Goal: Information Seeking & Learning: Learn about a topic

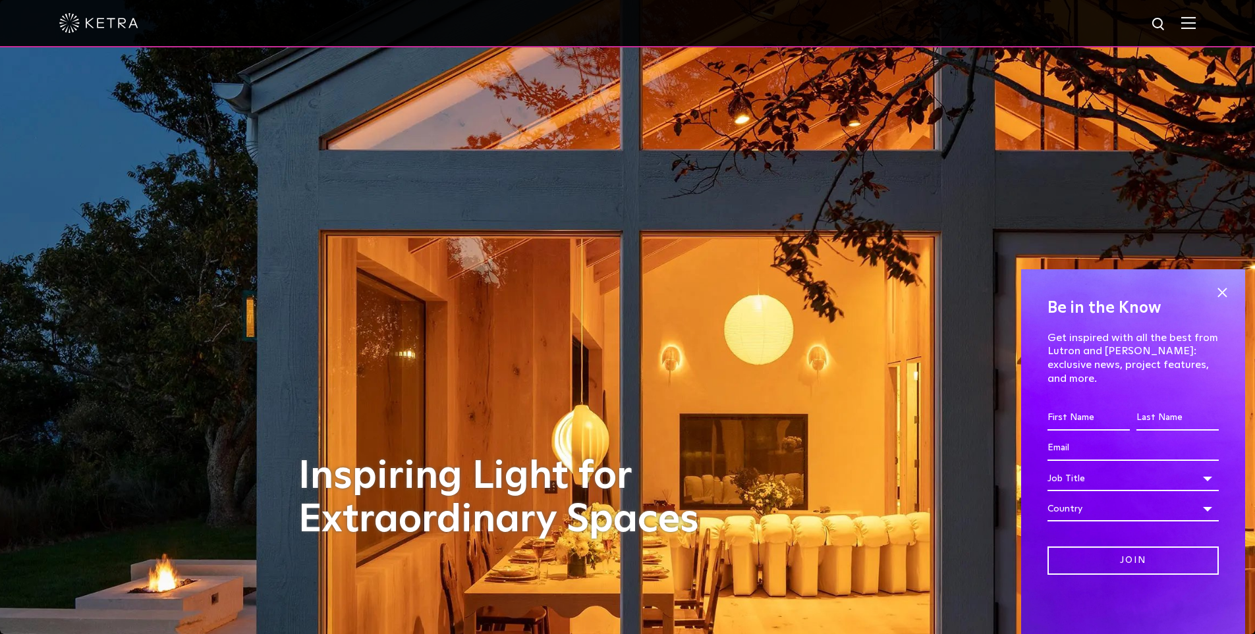
click at [1196, 21] on img at bounding box center [1188, 22] width 14 height 13
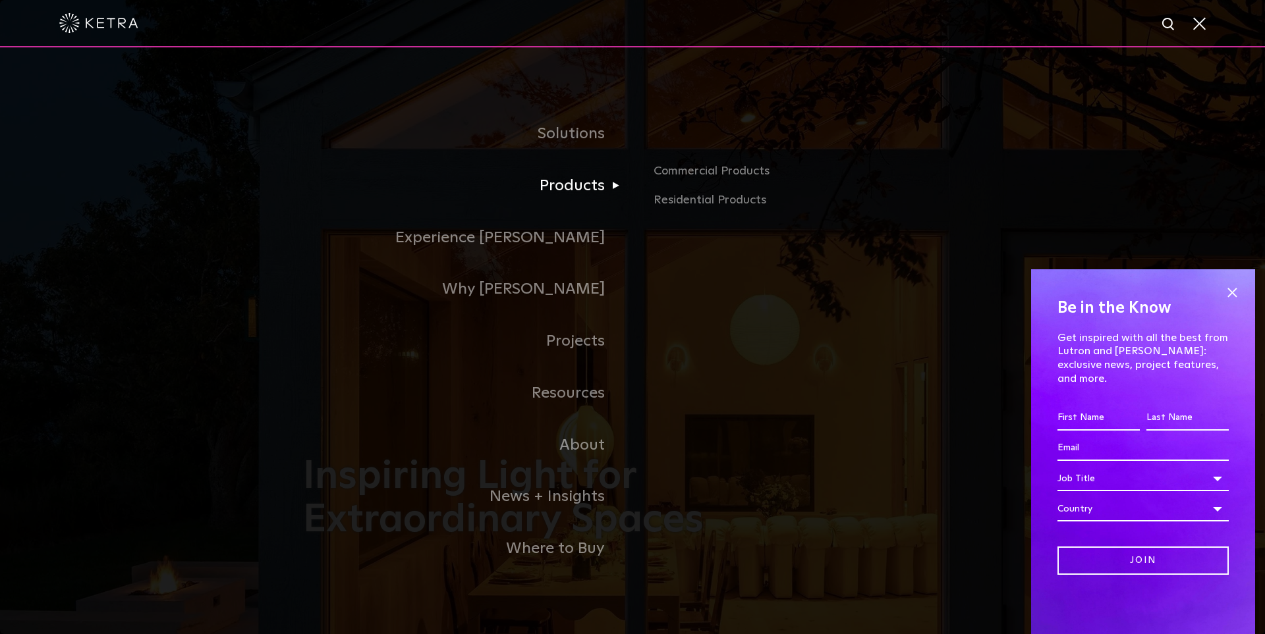
click at [592, 186] on link "Products" at bounding box center [467, 186] width 329 height 52
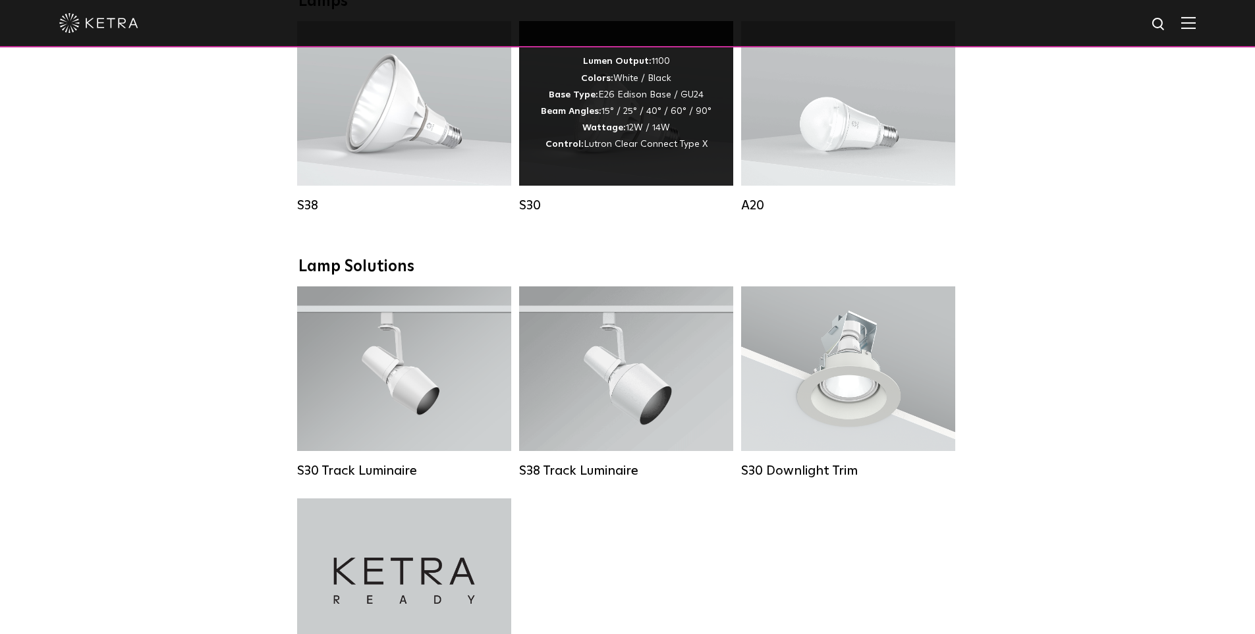
scroll to position [922, 0]
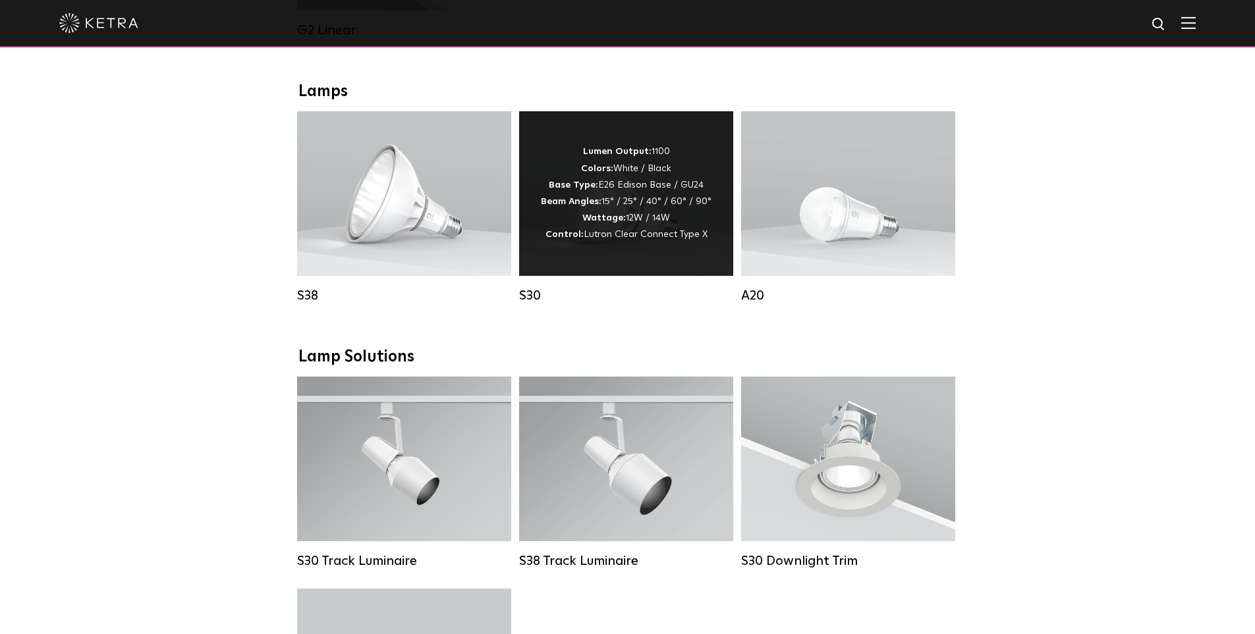
click at [617, 186] on div "Lumen Output: 1100 Colors: White / Black Base Type: E26 Edison Base / GU24 Beam…" at bounding box center [626, 193] width 171 height 99
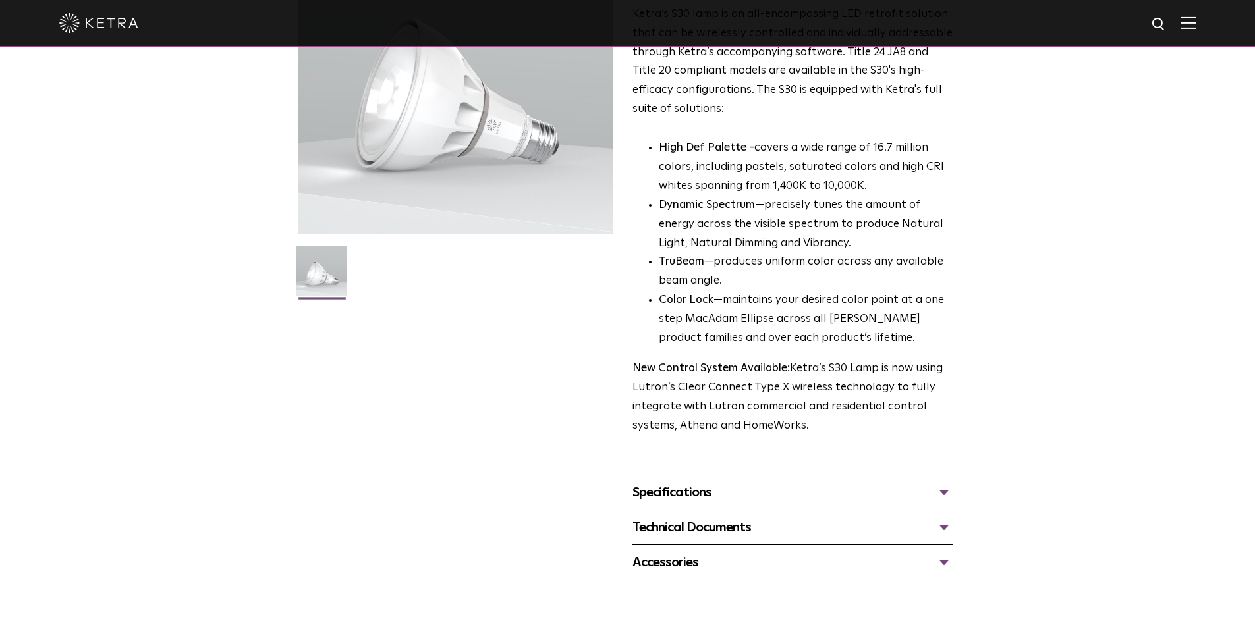
scroll to position [198, 0]
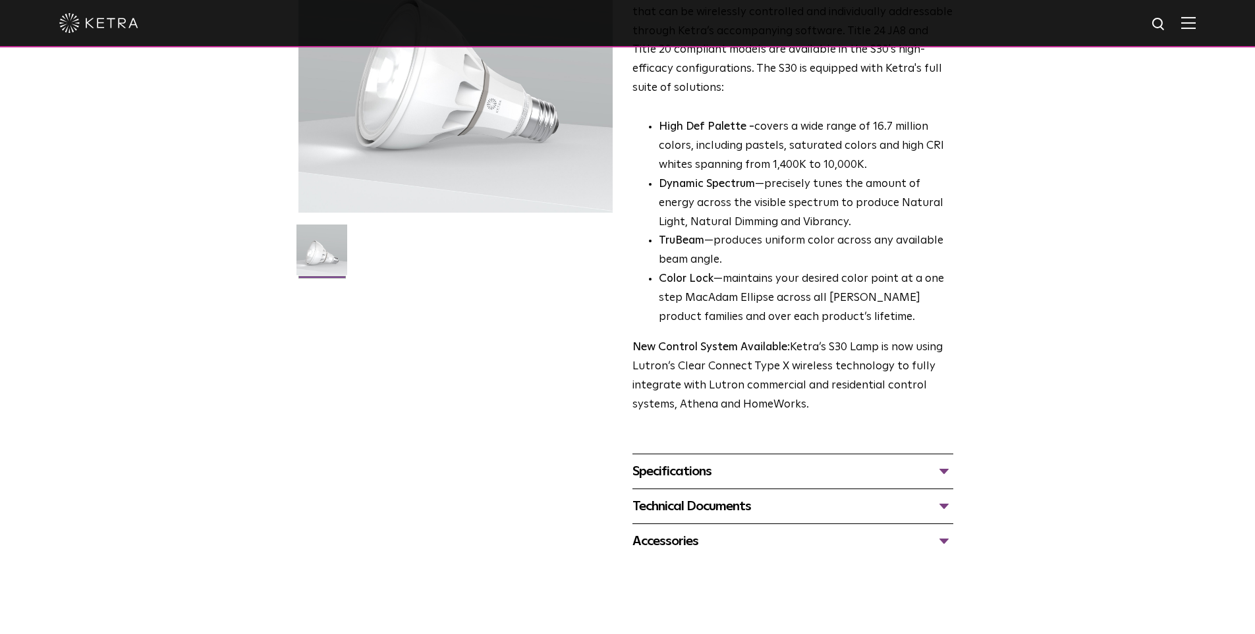
click at [699, 472] on div "Specifications" at bounding box center [792, 471] width 321 height 21
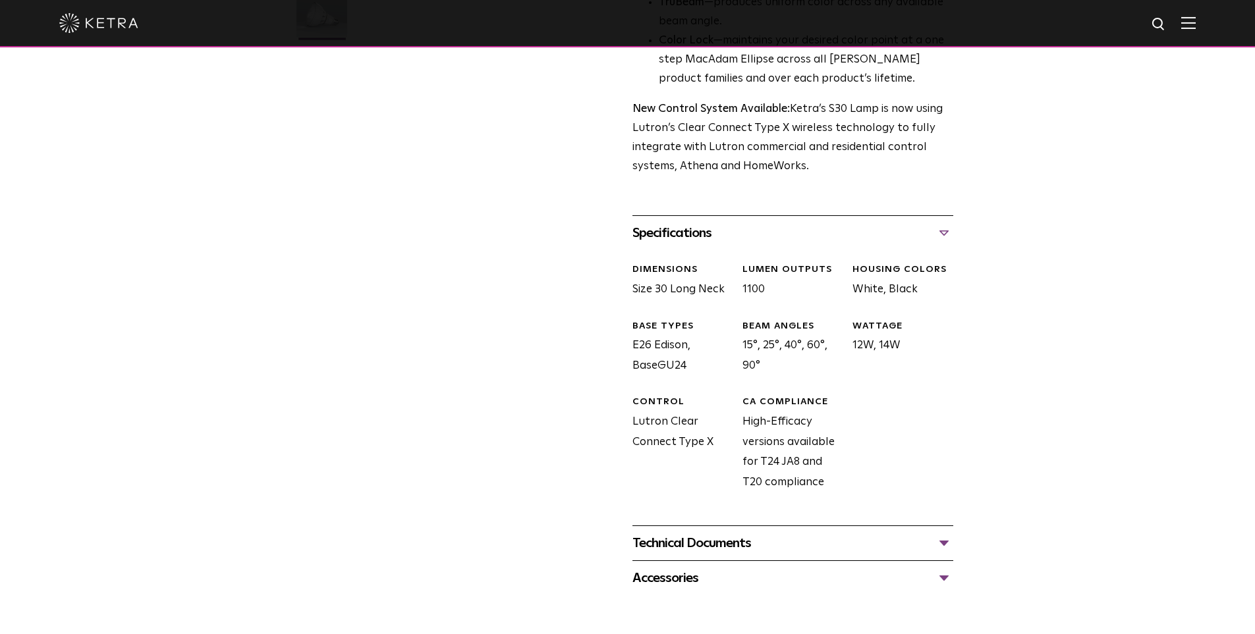
scroll to position [461, 0]
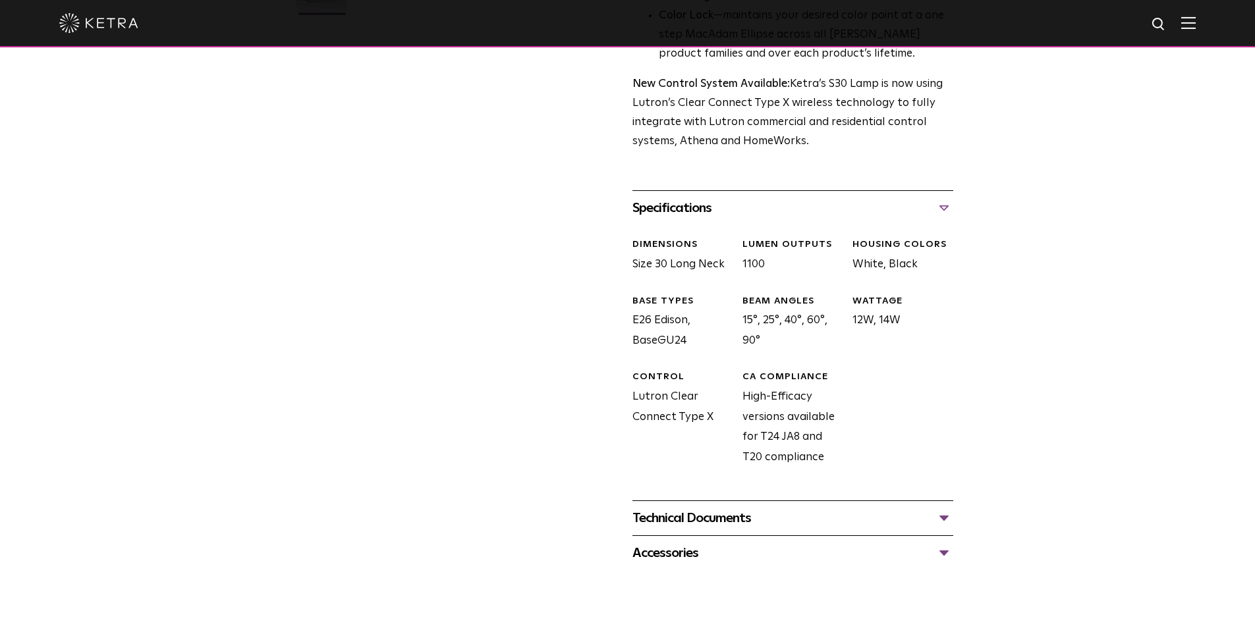
click at [704, 518] on div "Technical Documents" at bounding box center [792, 518] width 321 height 21
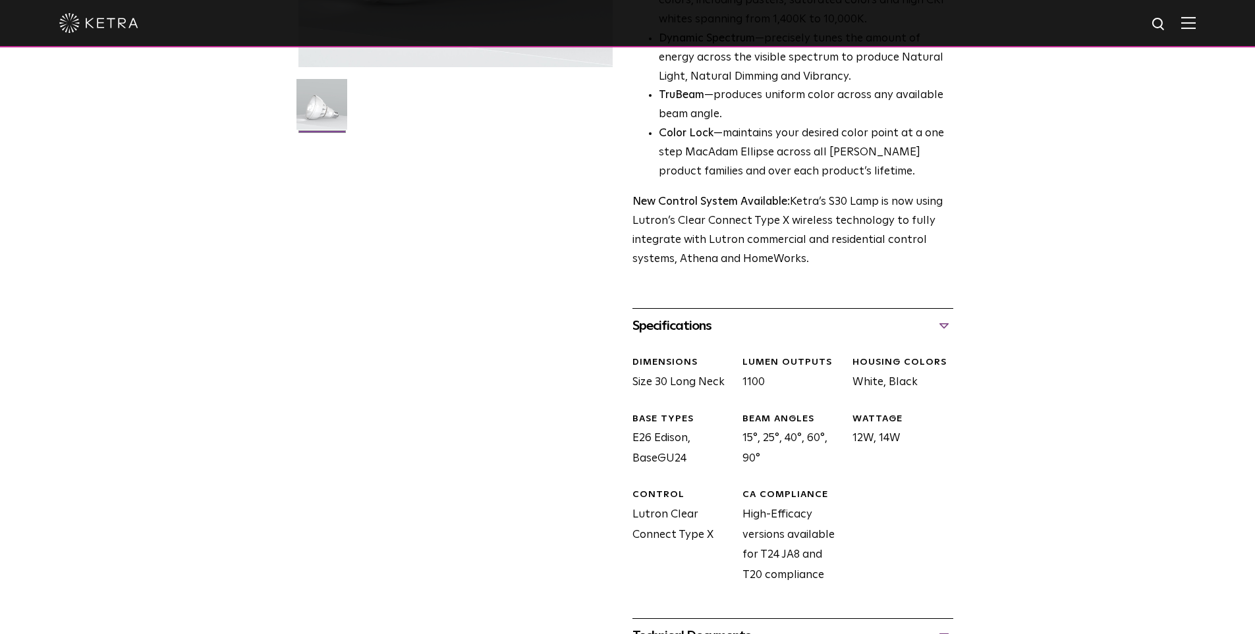
scroll to position [395, 0]
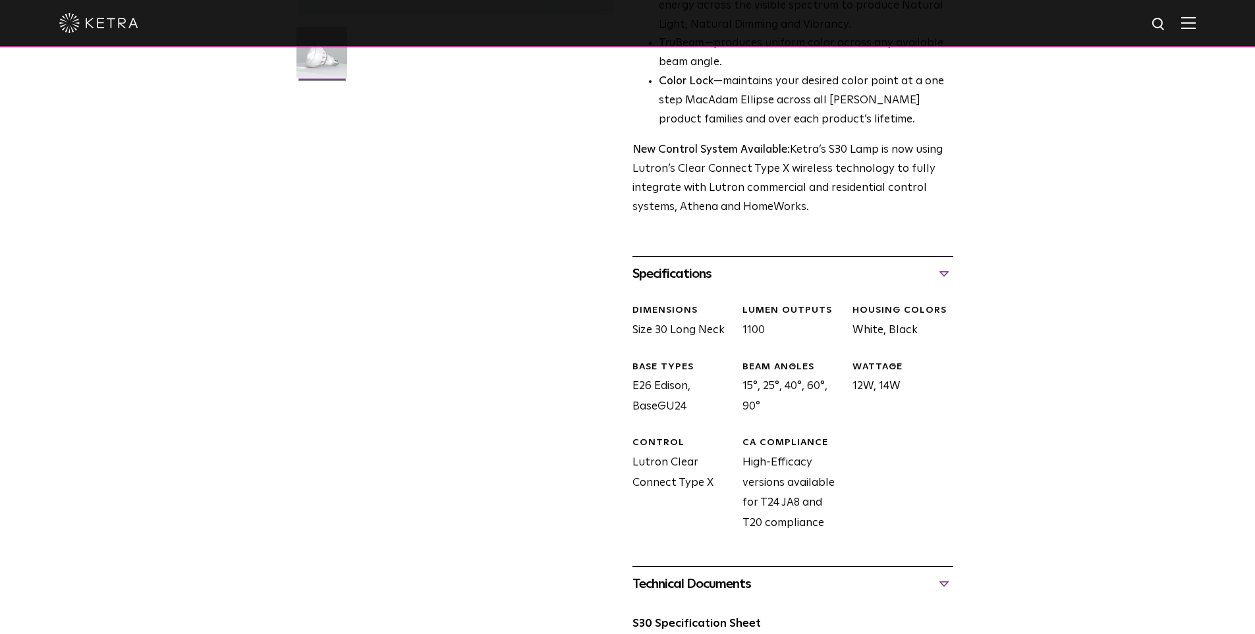
drag, startPoint x: 746, startPoint y: 332, endPoint x: 768, endPoint y: 333, distance: 21.8
click at [768, 333] on div "LUMEN OUTPUTS 1100" at bounding box center [788, 322] width 110 height 36
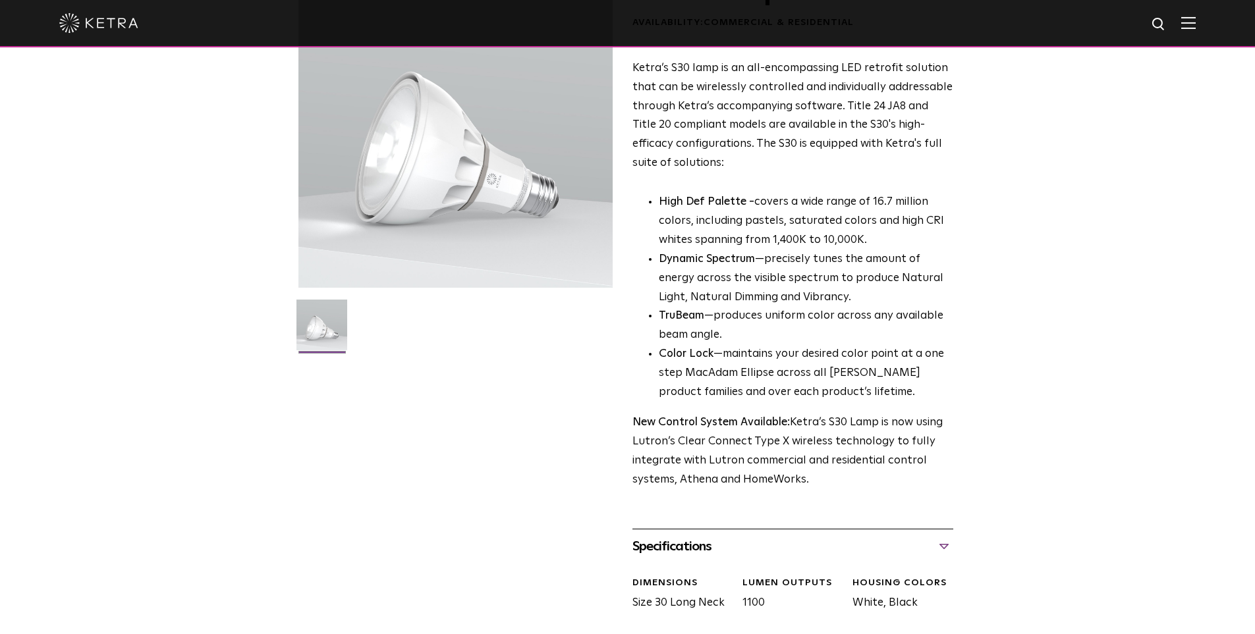
scroll to position [0, 0]
